Goal: Task Accomplishment & Management: Manage account settings

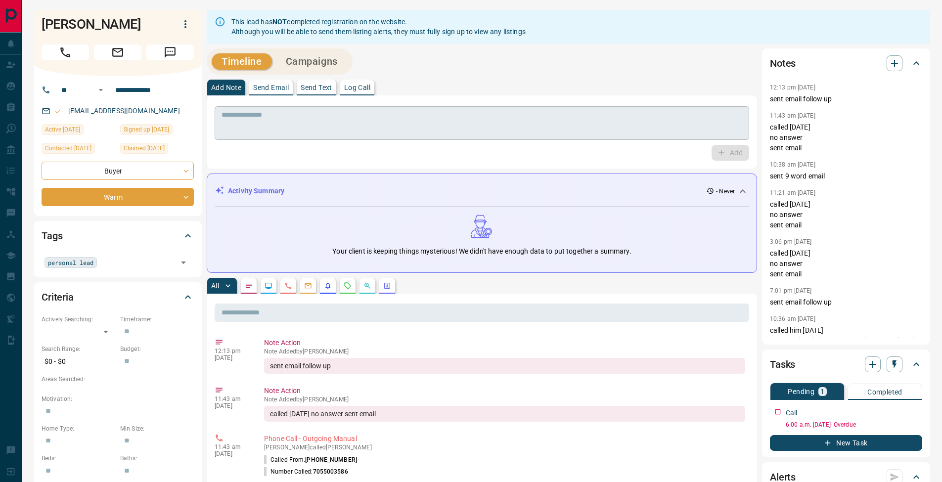
click at [432, 126] on textarea at bounding box center [482, 123] width 521 height 25
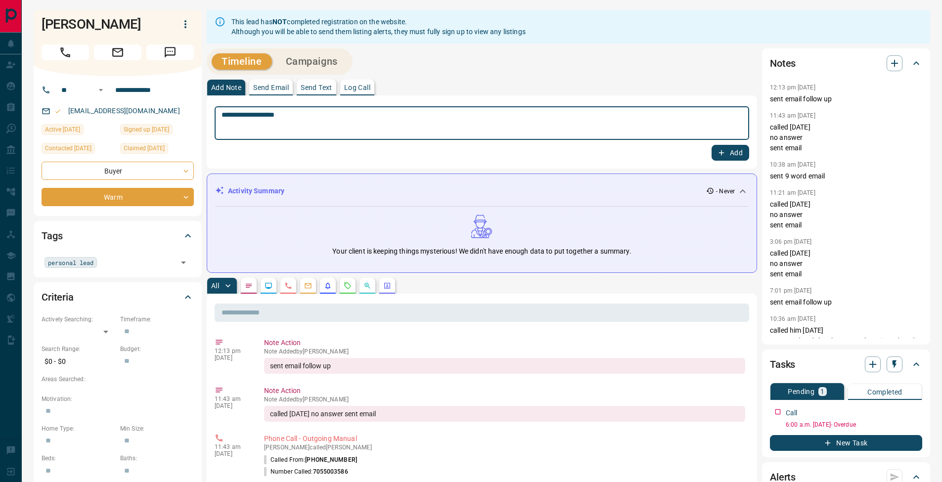
type textarea "**********"
click at [745, 149] on button "Add" at bounding box center [731, 153] width 38 height 16
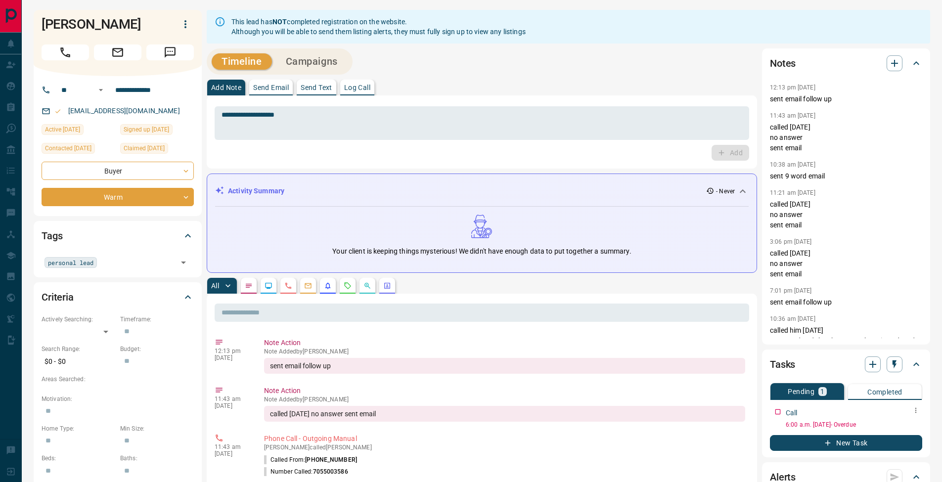
click at [918, 411] on icon "button" at bounding box center [916, 410] width 8 height 8
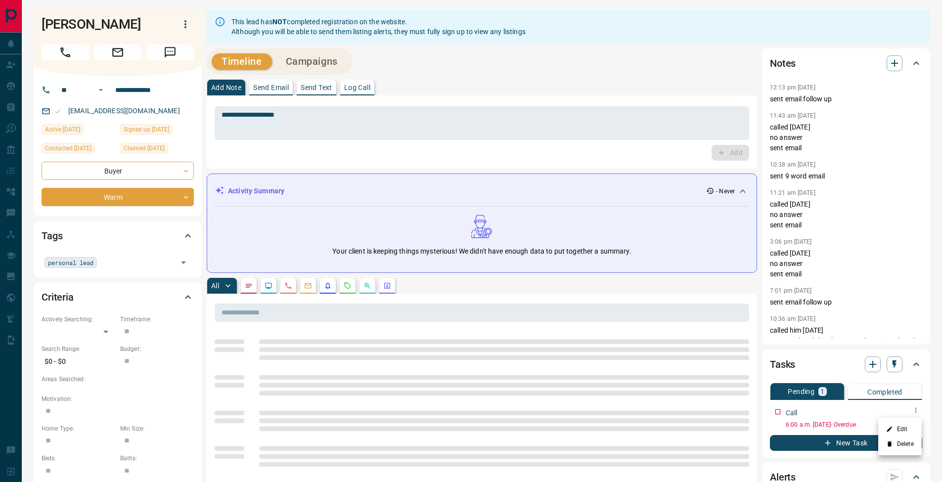
click at [913, 426] on li "Edit" at bounding box center [900, 429] width 44 height 15
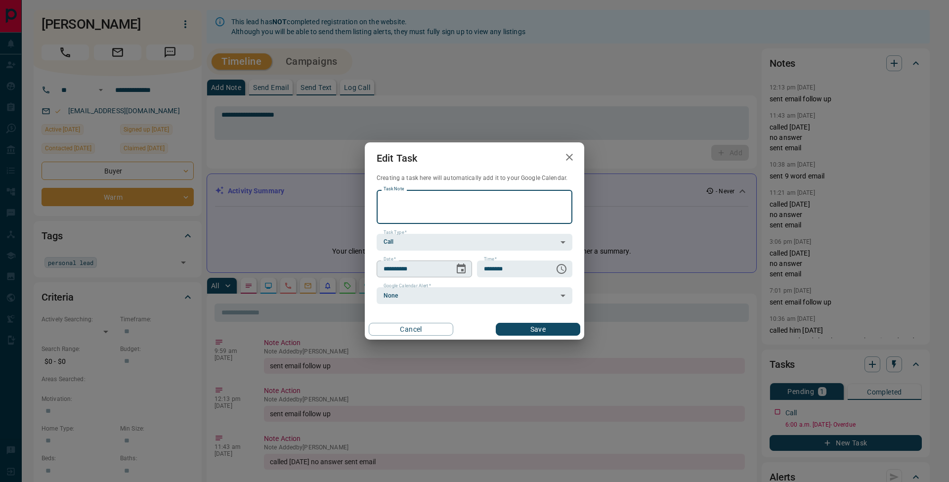
click at [464, 271] on icon "Choose date, selected date is Sep 11, 2025" at bounding box center [461, 269] width 12 height 12
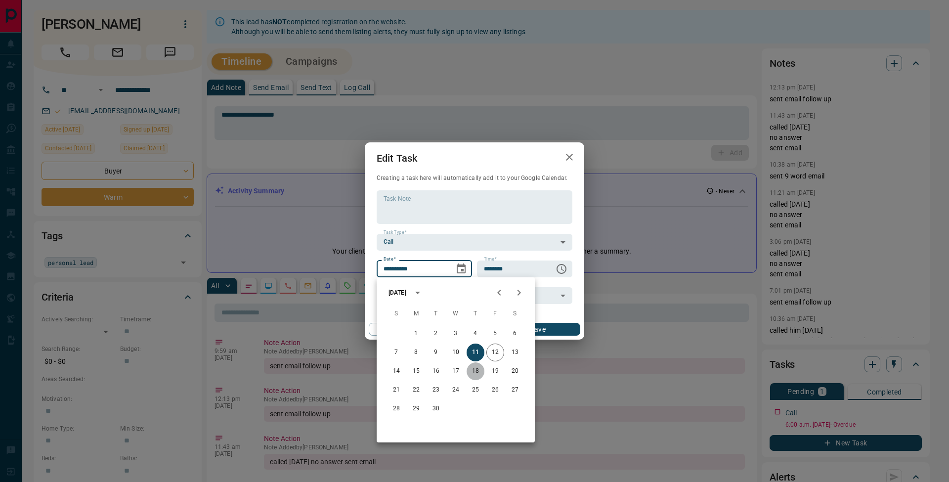
click at [479, 371] on button "18" at bounding box center [476, 371] width 18 height 18
type input "**********"
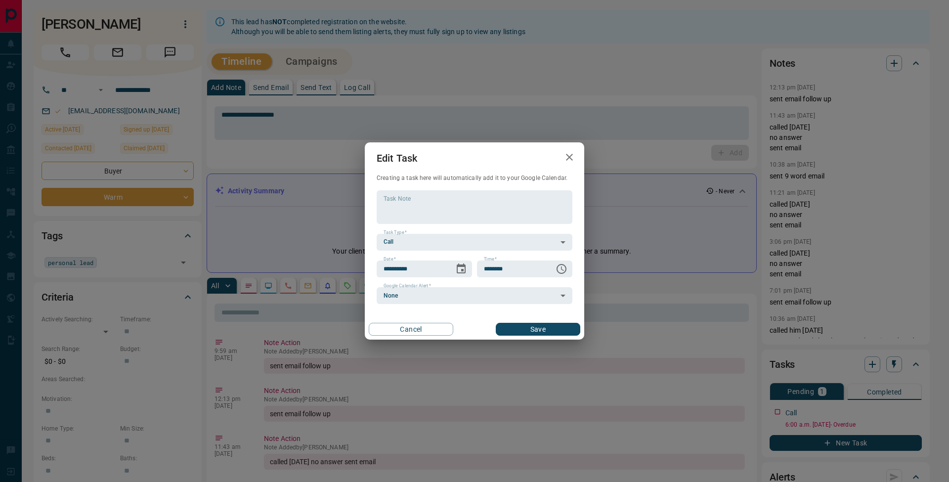
click at [558, 333] on button "Save" at bounding box center [538, 329] width 85 height 13
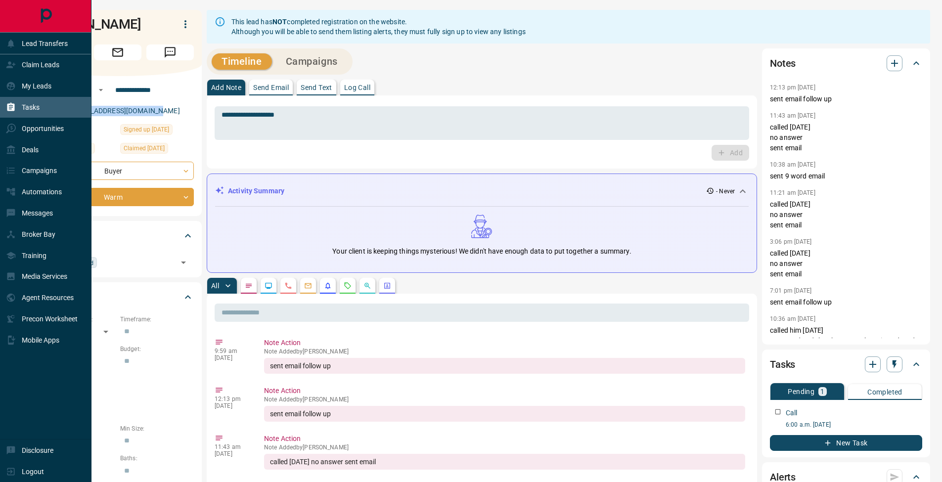
click at [4, 111] on div "Tasks" at bounding box center [45, 107] width 91 height 21
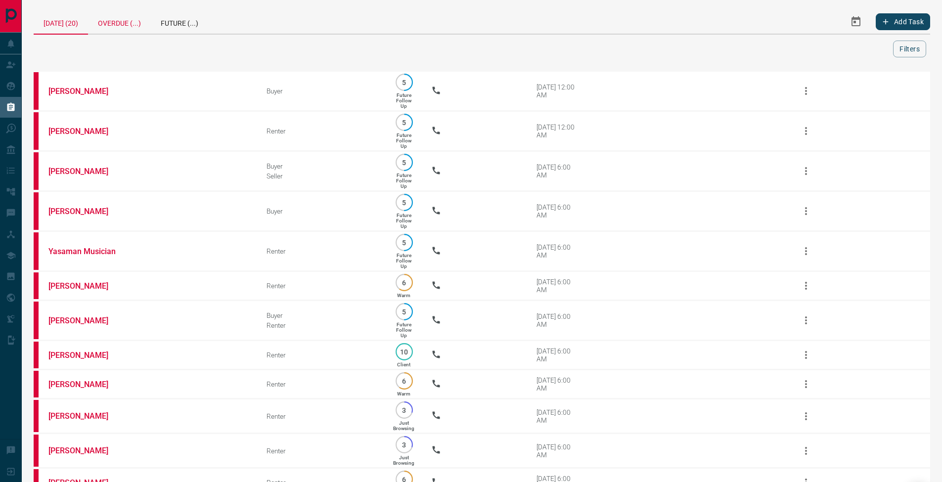
click at [106, 14] on div "Overdue (...)" at bounding box center [119, 22] width 63 height 24
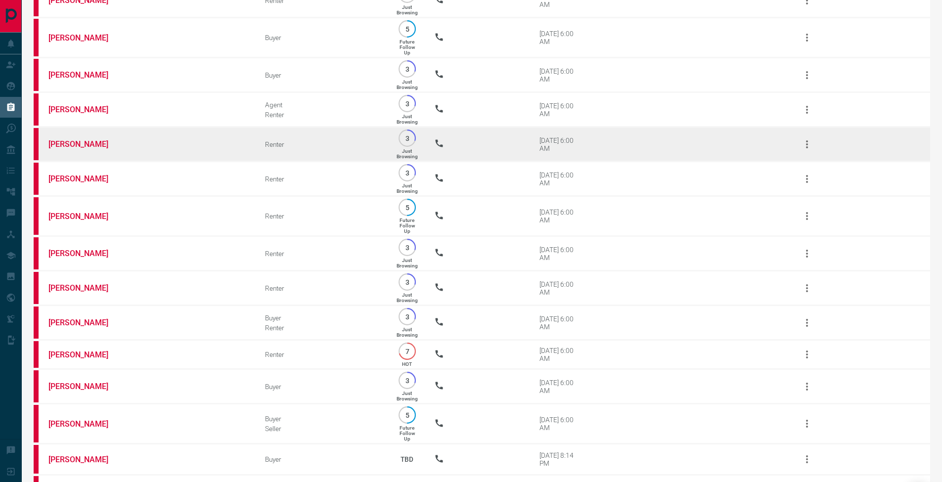
scroll to position [964, 0]
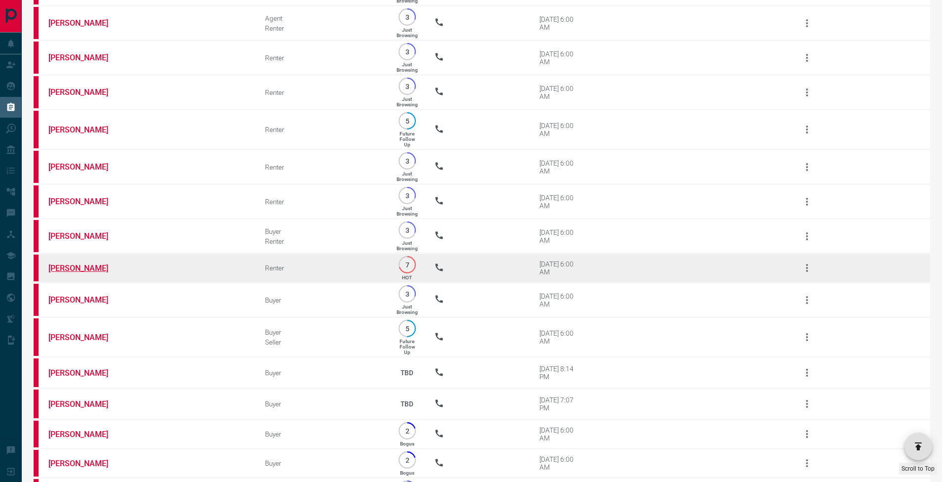
click at [94, 273] on link "[PERSON_NAME]" at bounding box center [85, 268] width 74 height 9
